Goal: Navigation & Orientation: Find specific page/section

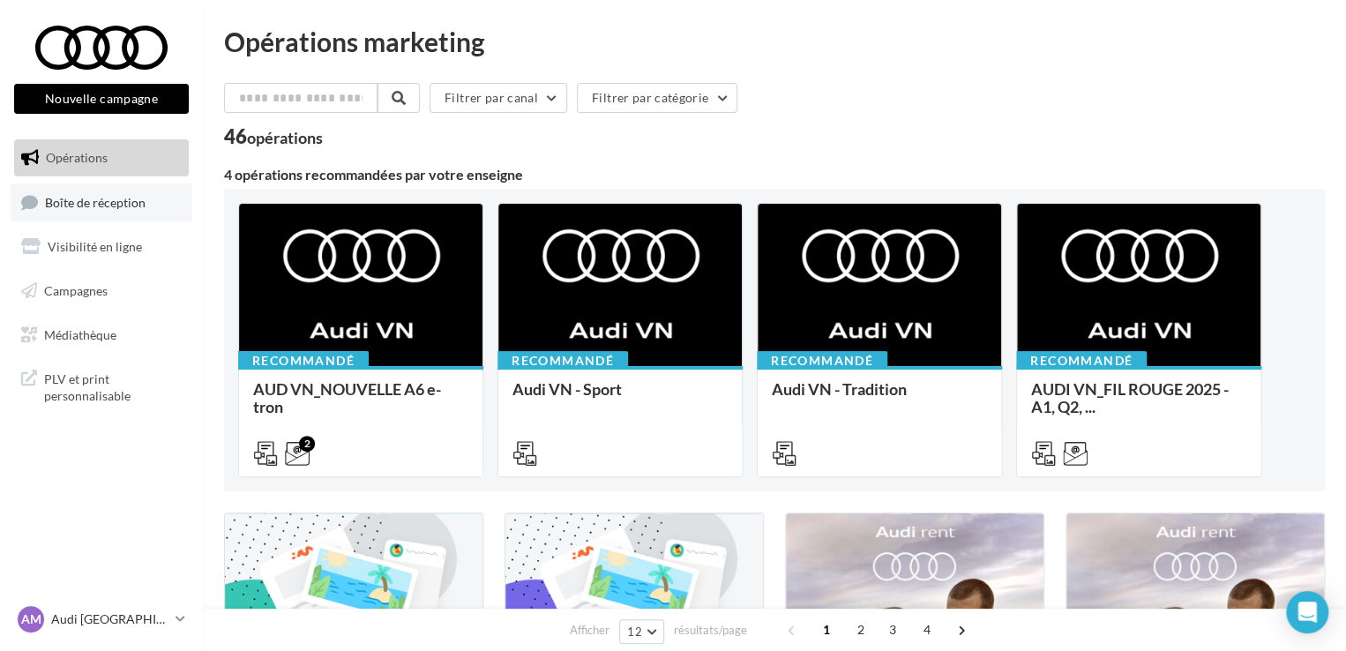
click at [120, 200] on span "Boîte de réception" at bounding box center [95, 201] width 101 height 15
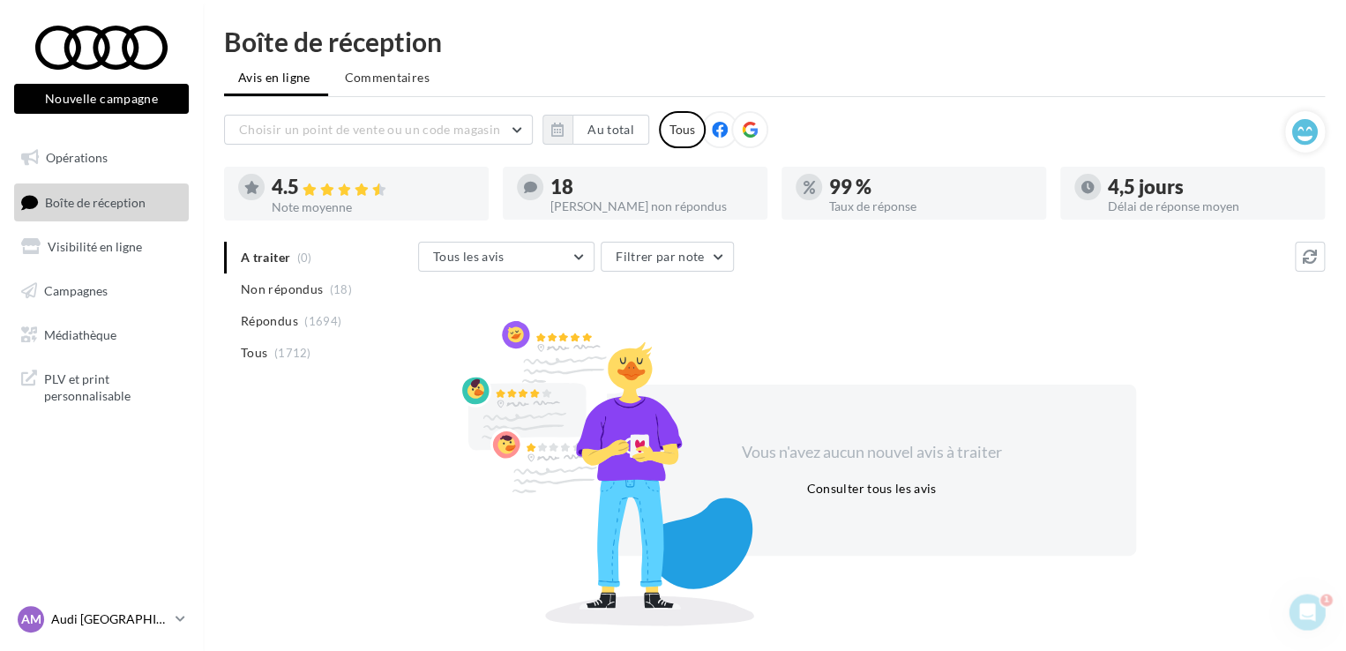
click at [71, 616] on p "Audi [GEOGRAPHIC_DATA]" at bounding box center [109, 620] width 117 height 18
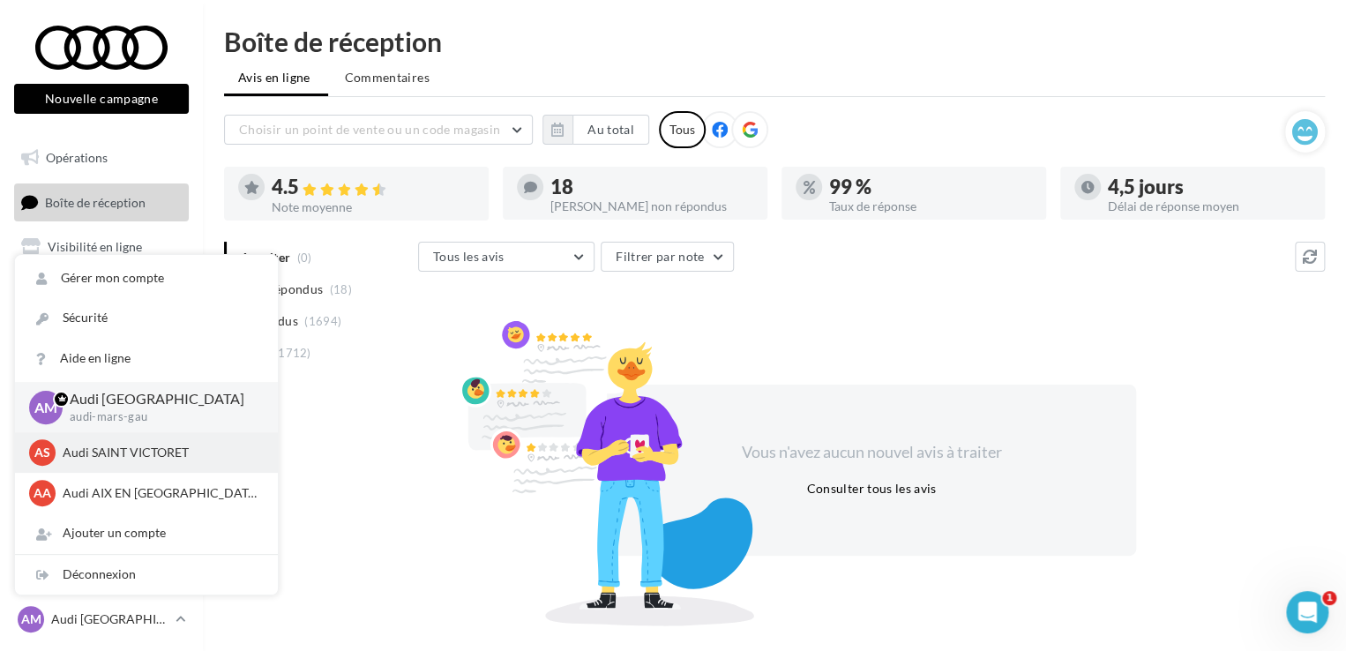
click at [94, 460] on p "Audi SAINT VICTORET" at bounding box center [160, 453] width 194 height 18
